Goal: Find contact information: Find contact information

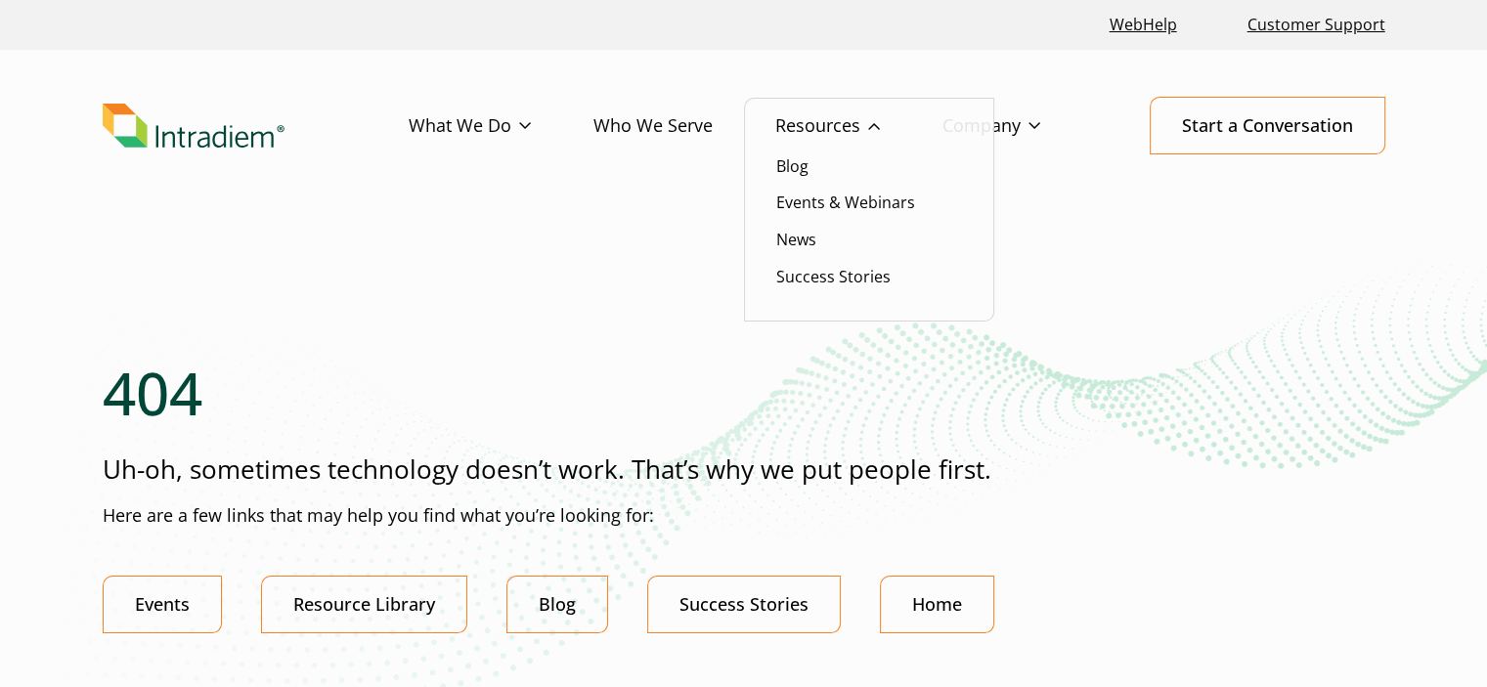
click at [946, 176] on li "Blog" at bounding box center [869, 165] width 186 height 25
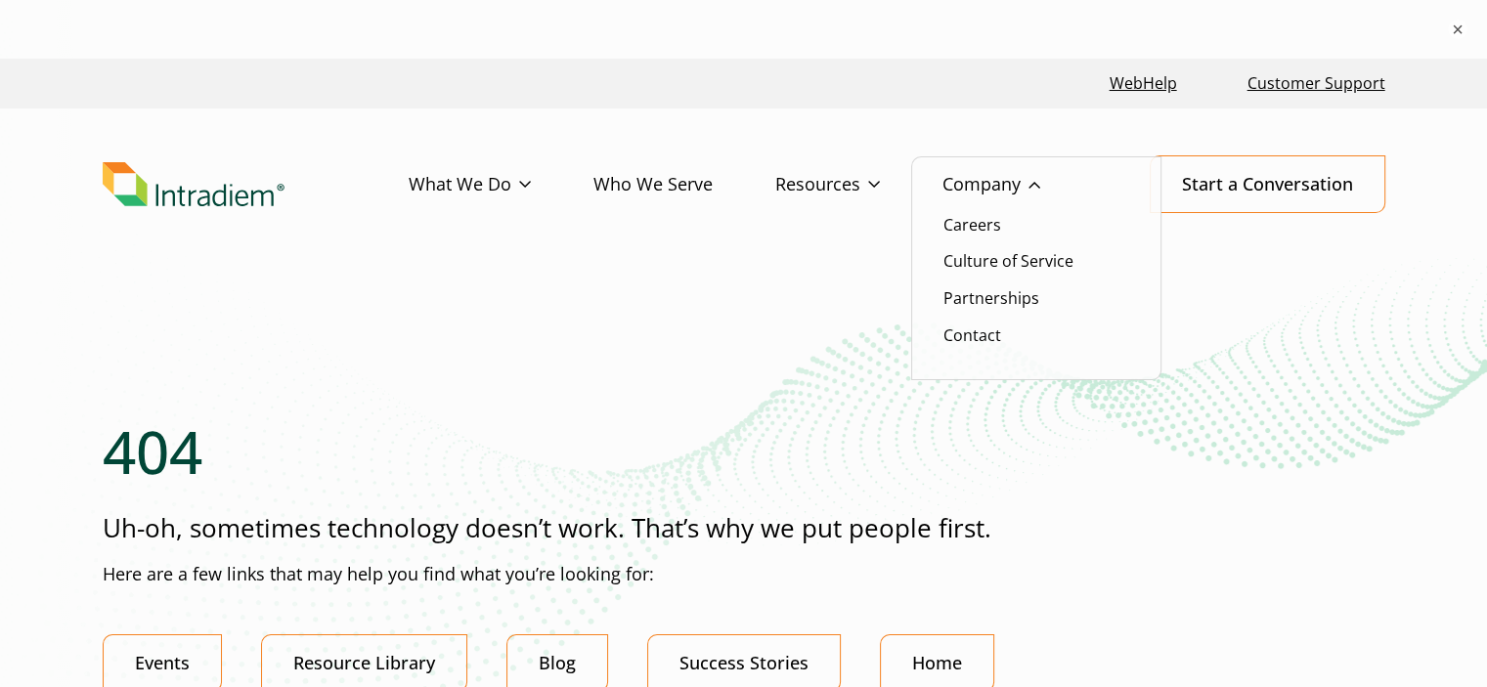
click at [1024, 337] on li "Contact" at bounding box center [1036, 335] width 186 height 25
click at [981, 339] on link "Contact" at bounding box center [972, 335] width 58 height 22
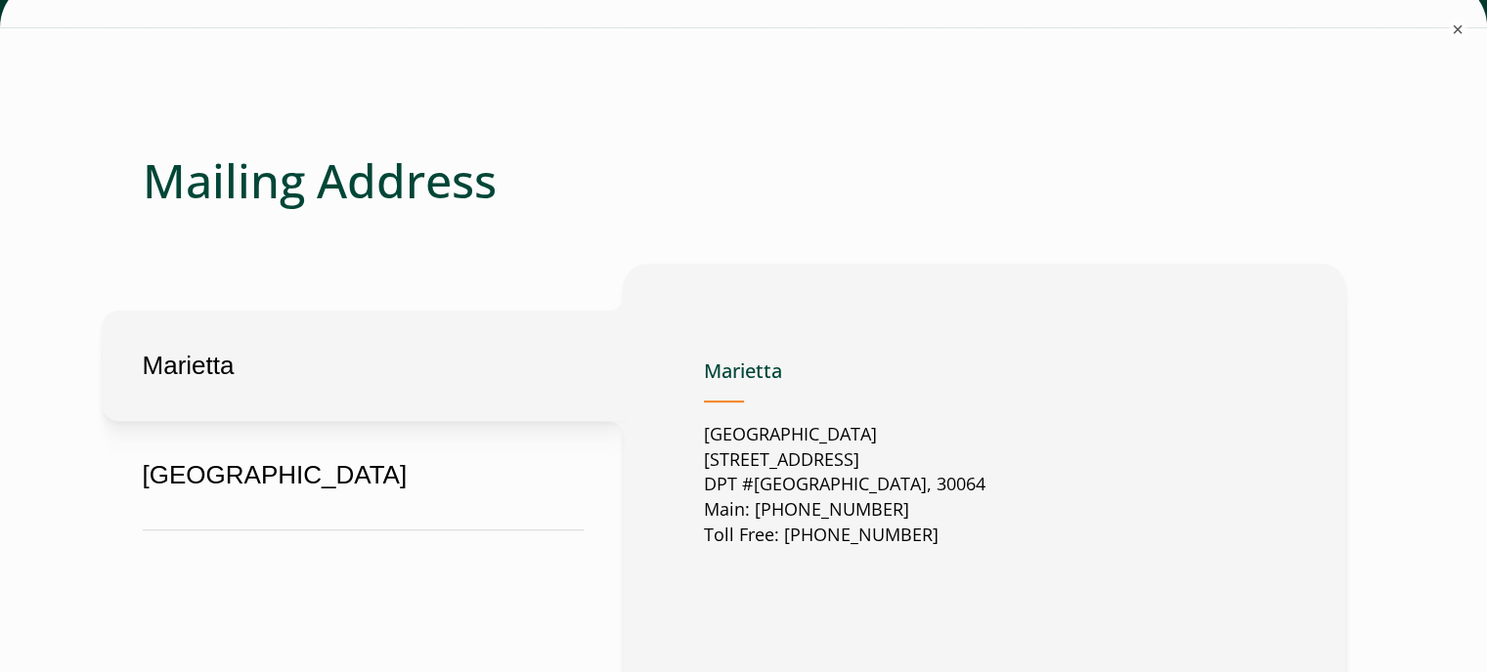
scroll to position [1056, 0]
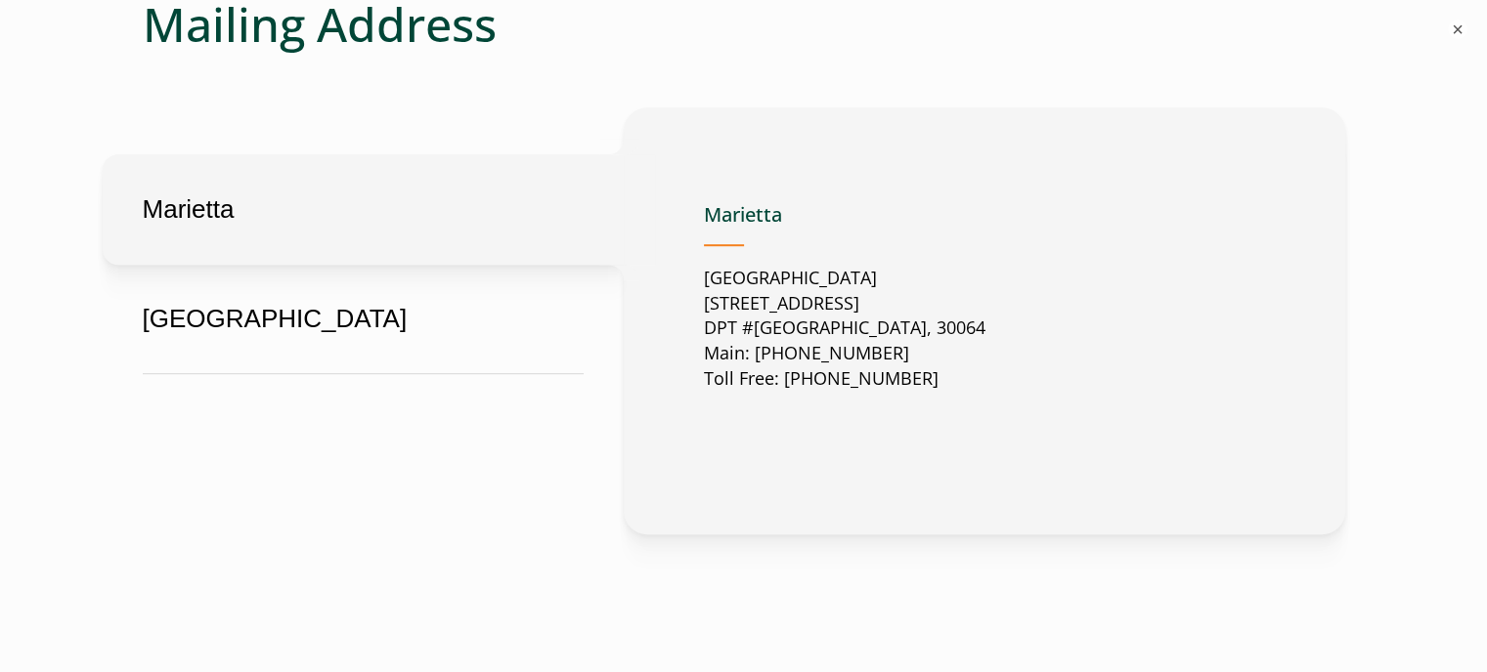
drag, startPoint x: 1008, startPoint y: 325, endPoint x: 704, endPoint y: 295, distance: 305.5
click at [704, 295] on div "Marietta United States 2500 Dallas Highway Suite 202 DPT #37049 Marietta, GA, U…" at bounding box center [984, 322] width 561 height 268
copy p "2500 Dallas Highway Suite 202 DPT #37049 Marietta, GA, US, 30064"
